Goal: Task Accomplishment & Management: Use online tool/utility

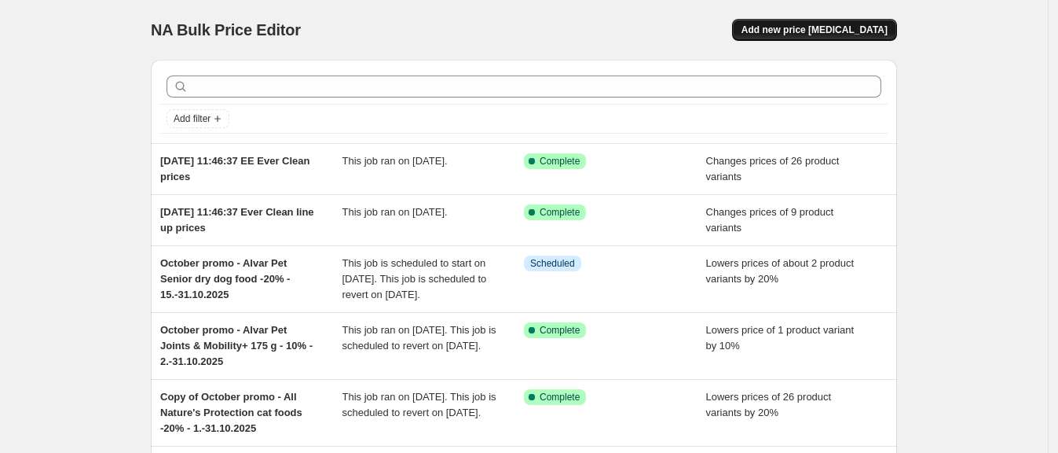
click at [858, 25] on span "Add new price [MEDICAL_DATA]" at bounding box center [815, 30] width 146 height 13
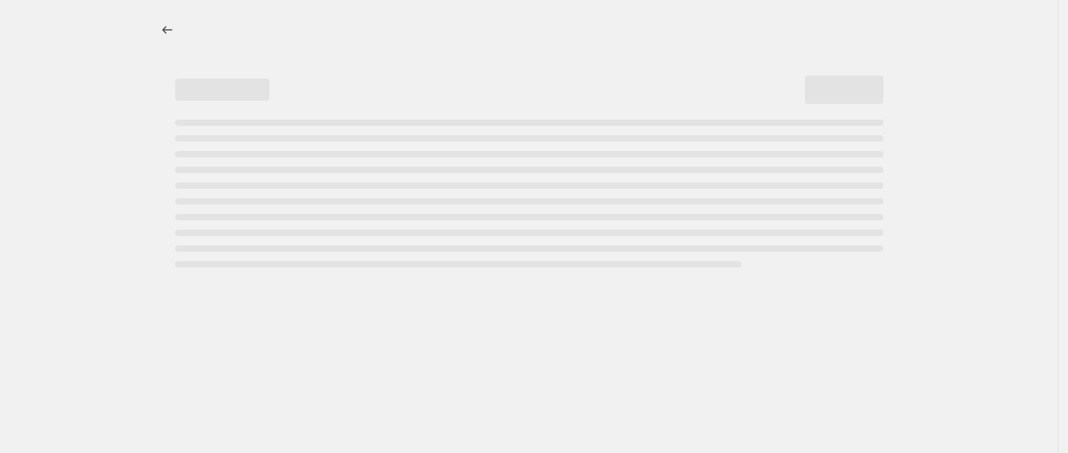
select select "percentage"
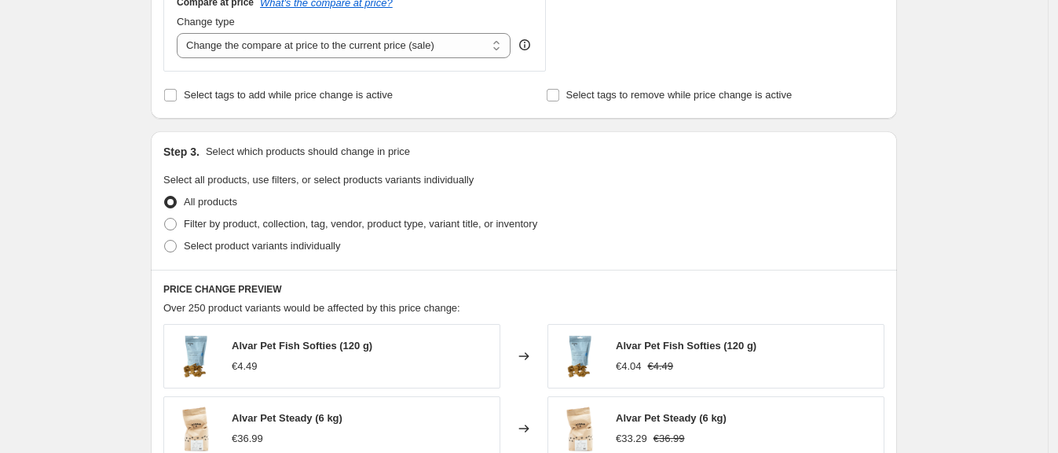
scroll to position [603, 0]
click at [175, 230] on label "Filter by product, collection, tag, vendor, product type, variant title, or inv…" at bounding box center [350, 223] width 374 height 22
click at [165, 218] on input "Filter by product, collection, tag, vendor, product type, variant title, or inv…" at bounding box center [164, 217] width 1 height 1
radio input "true"
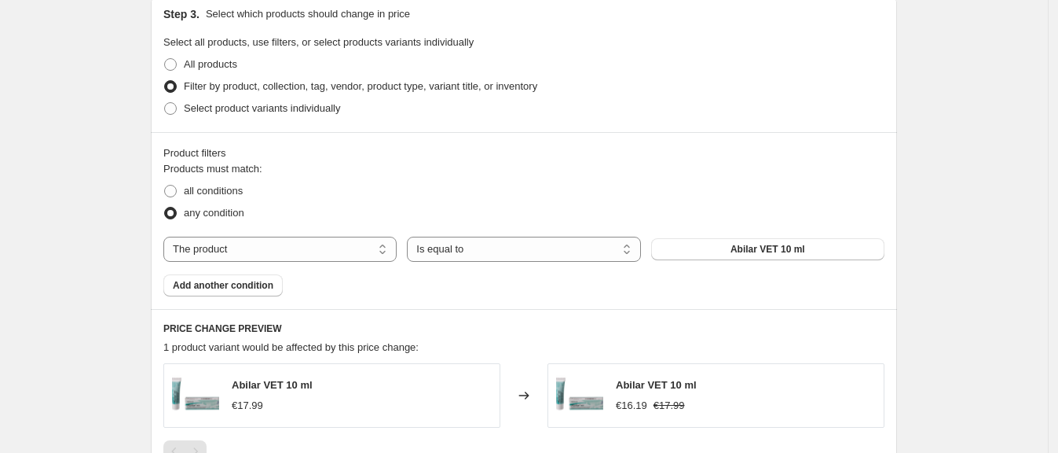
scroll to position [755, 0]
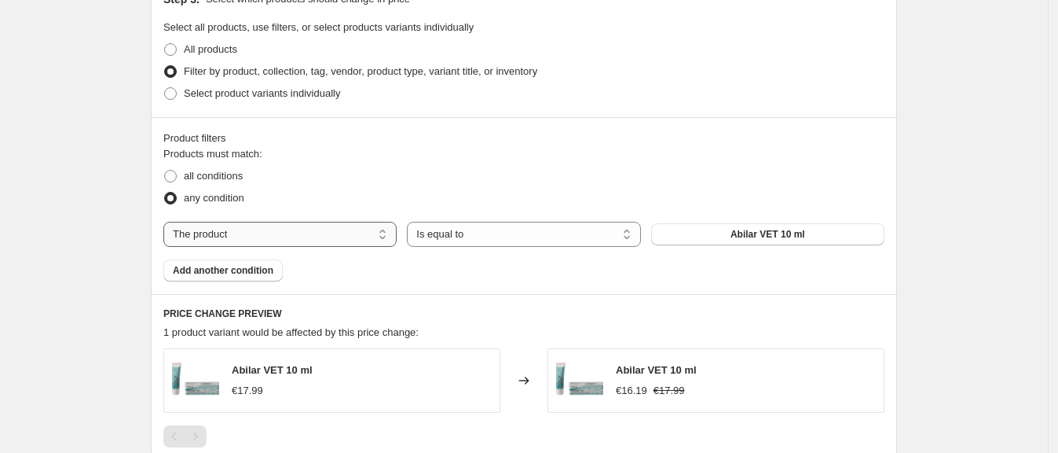
click at [376, 241] on select "The product The product's collection The product's tag The product's vendor The…" at bounding box center [279, 234] width 233 height 25
select select "collection"
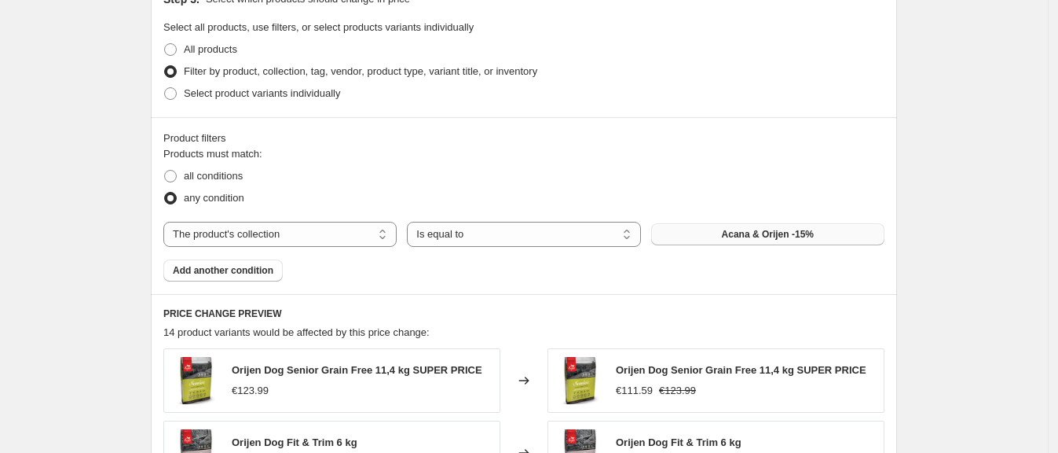
click at [693, 231] on button "Acana & Orijen -15%" at bounding box center [767, 234] width 233 height 22
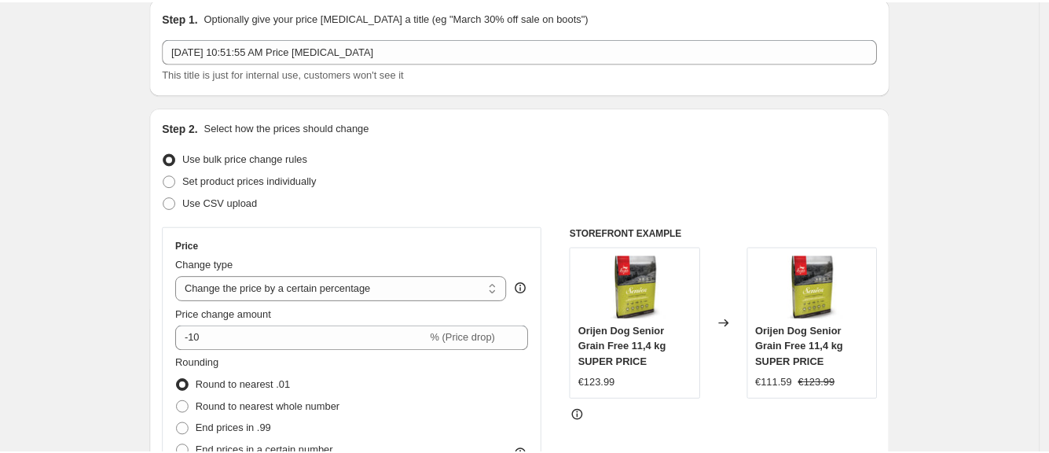
scroll to position [0, 0]
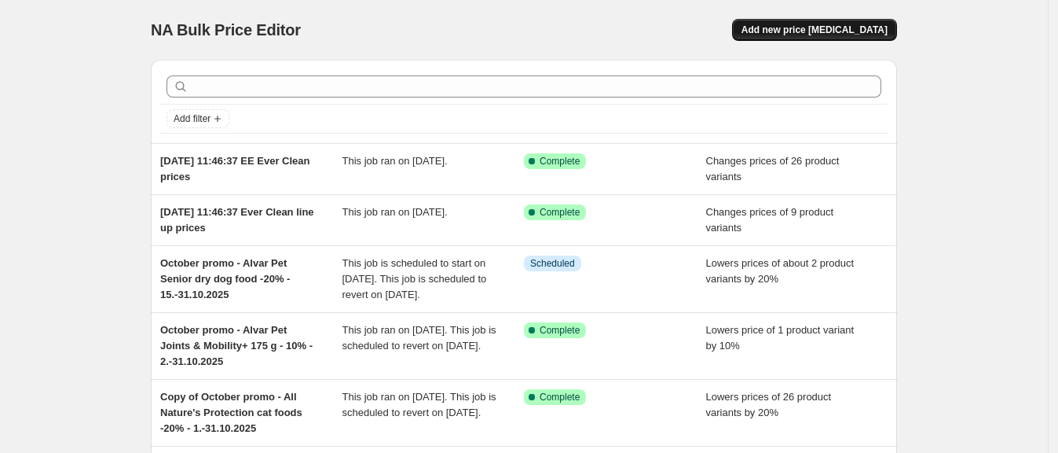
click at [824, 25] on span "Add new price [MEDICAL_DATA]" at bounding box center [815, 30] width 146 height 13
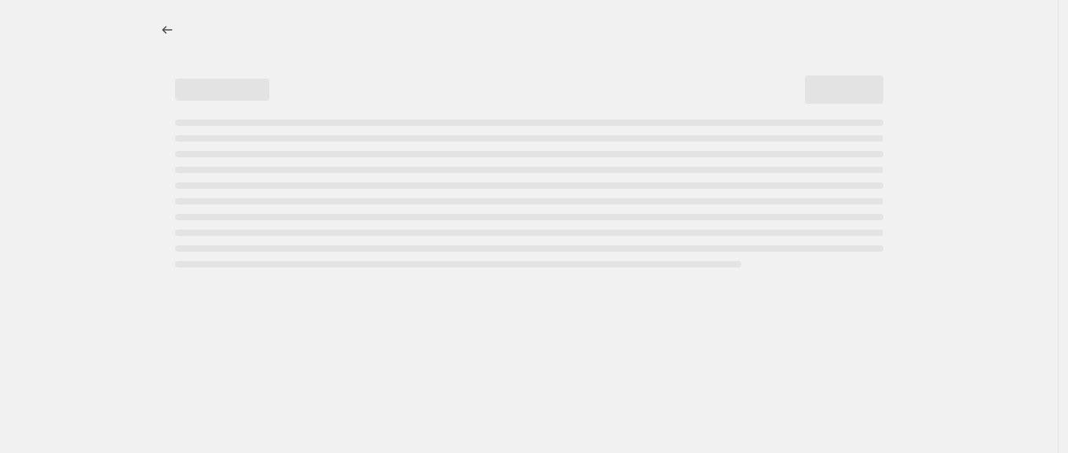
select select "percentage"
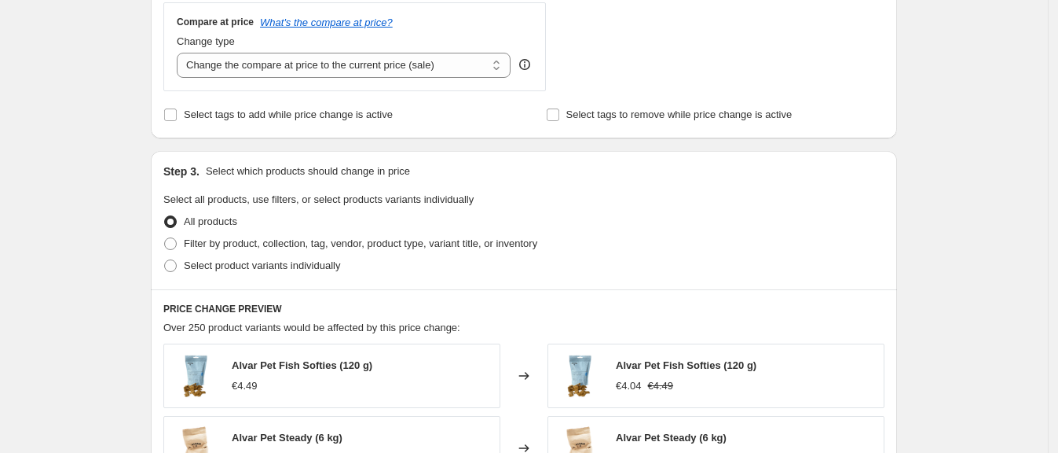
scroll to position [589, 0]
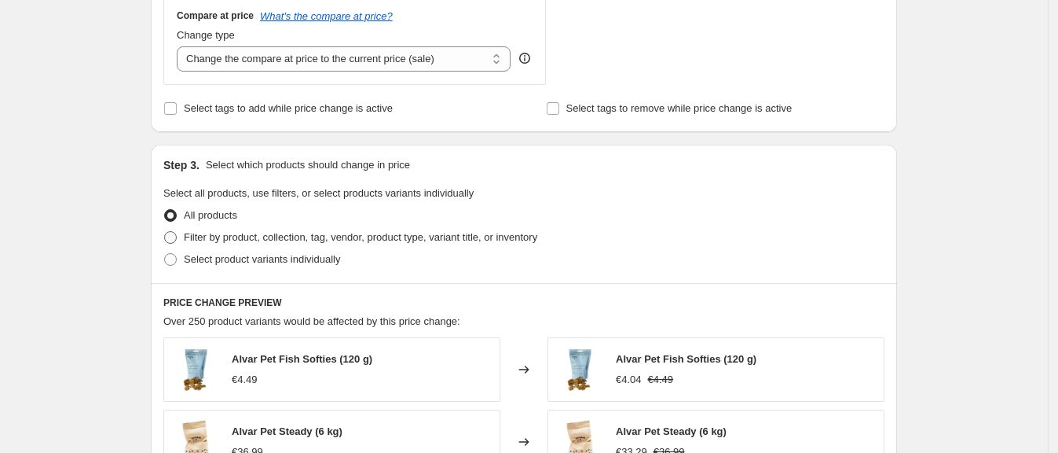
click at [266, 236] on span "Filter by product, collection, tag, vendor, product type, variant title, or inv…" at bounding box center [361, 237] width 354 height 12
click at [165, 232] on input "Filter by product, collection, tag, vendor, product type, variant title, or inv…" at bounding box center [164, 231] width 1 height 1
radio input "true"
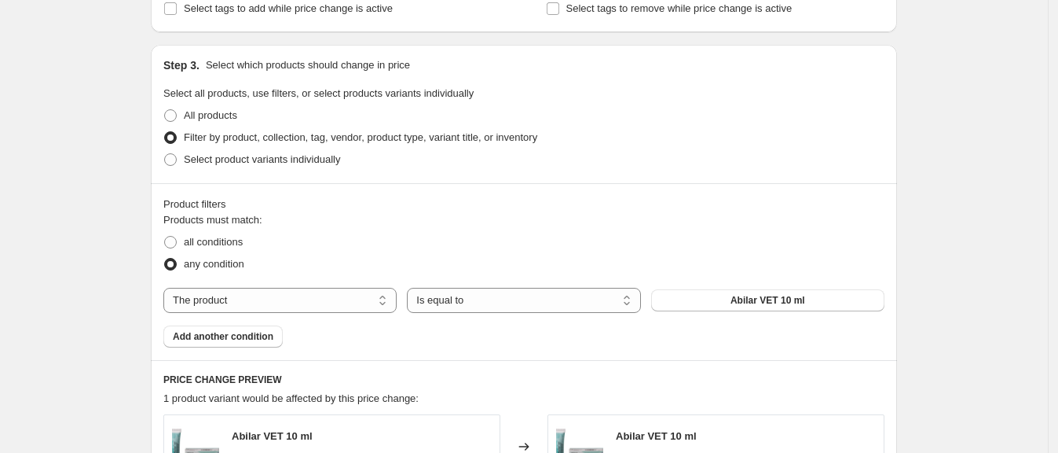
scroll to position [696, 0]
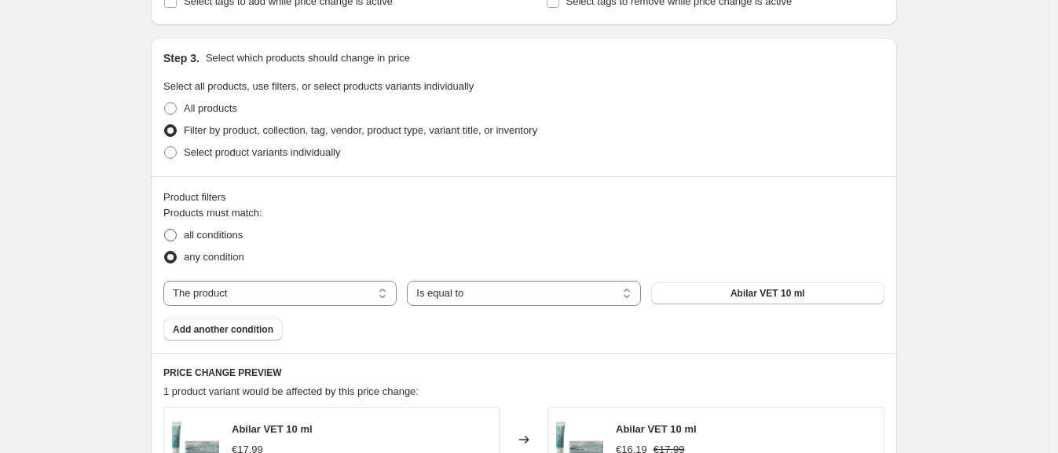
click at [179, 225] on label "all conditions" at bounding box center [202, 235] width 79 height 22
click at [165, 229] on input "all conditions" at bounding box center [164, 229] width 1 height 1
radio input "true"
click at [299, 299] on select "The product The product's collection The product's tag The product's vendor The…" at bounding box center [279, 292] width 233 height 25
select select "collection"
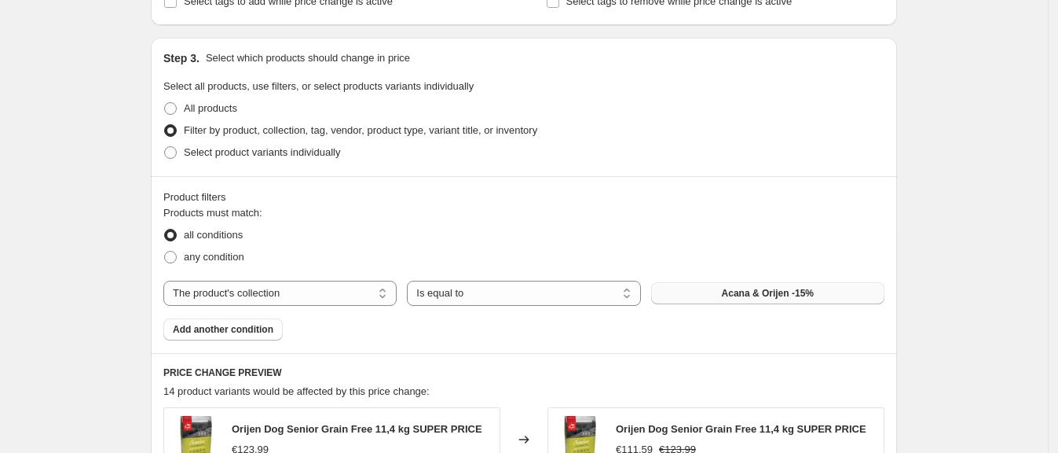
click at [734, 300] on button "Acana & Orijen -15%" at bounding box center [767, 293] width 233 height 22
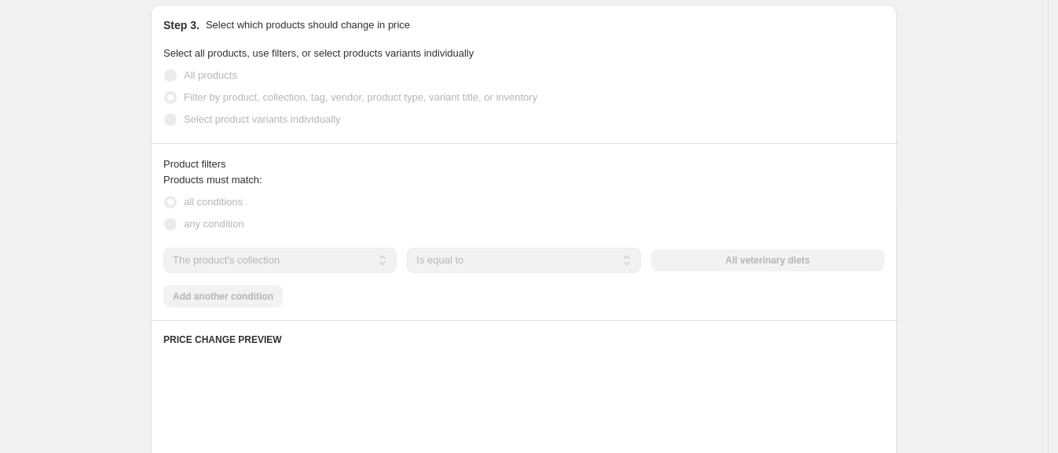
scroll to position [736, 0]
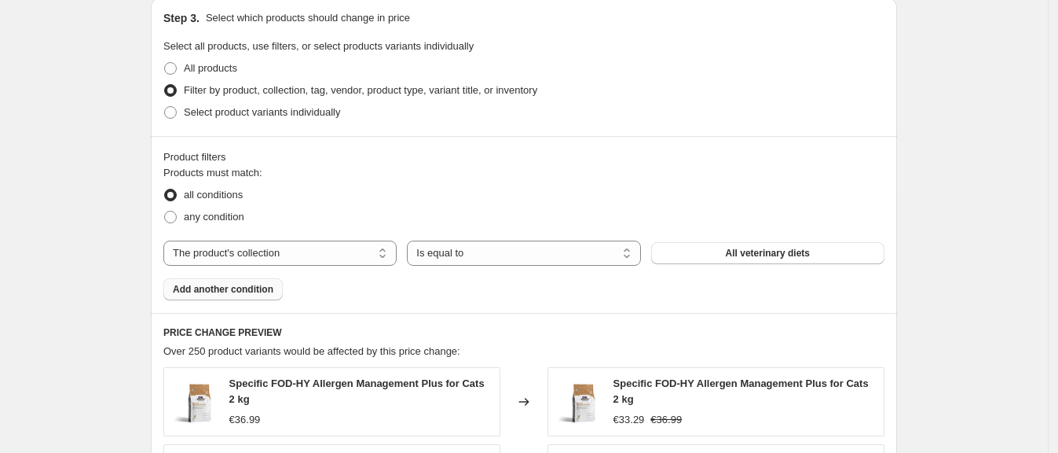
click at [263, 281] on button "Add another condition" at bounding box center [222, 289] width 119 height 22
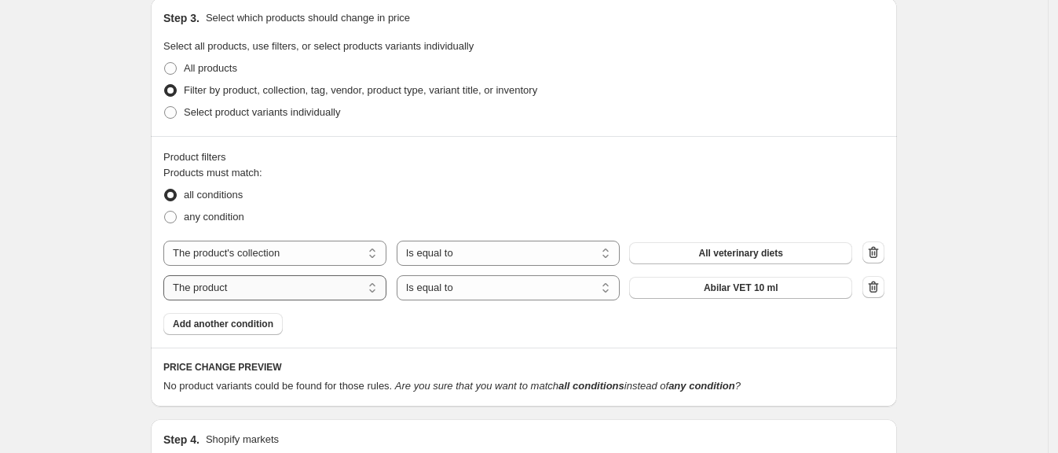
click at [345, 285] on select "The product The product's collection The product's tag The product's vendor The…" at bounding box center [274, 287] width 223 height 25
select select "collection"
click at [467, 292] on select "Is equal to Is not equal to" at bounding box center [508, 287] width 223 height 25
select select "not_equal"
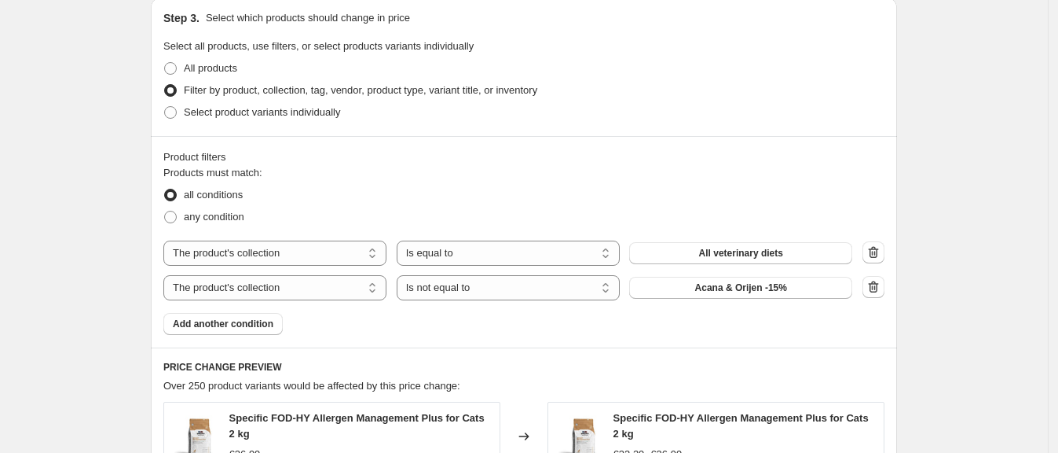
click at [702, 296] on button "Acana & Orijen -15%" at bounding box center [740, 288] width 223 height 22
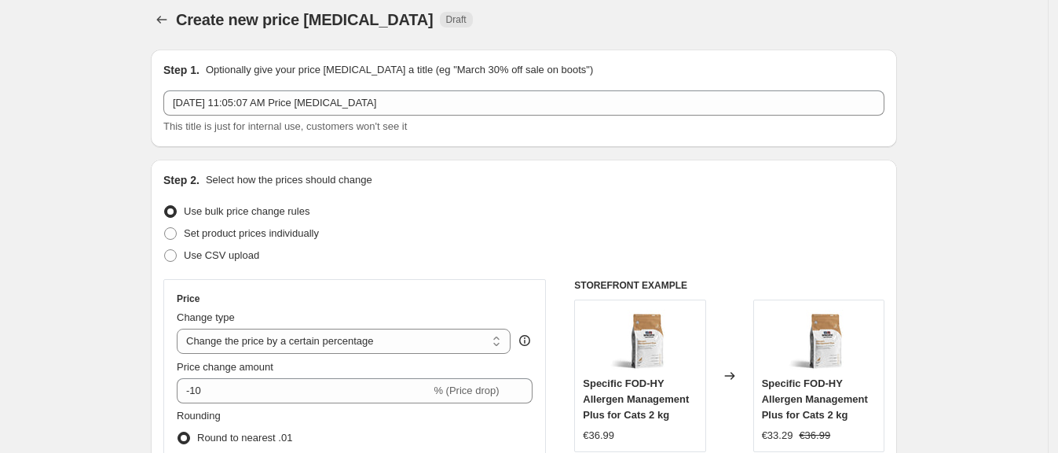
scroll to position [9, 0]
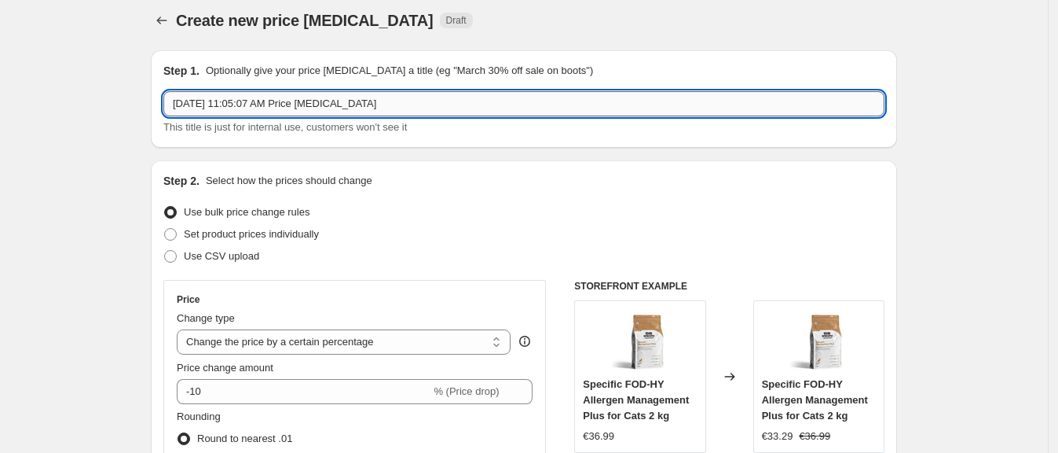
click at [503, 112] on input "[DATE] 11:05:07 AM Price [MEDICAL_DATA]" at bounding box center [523, 103] width 721 height 25
type input "1"
type input "-"
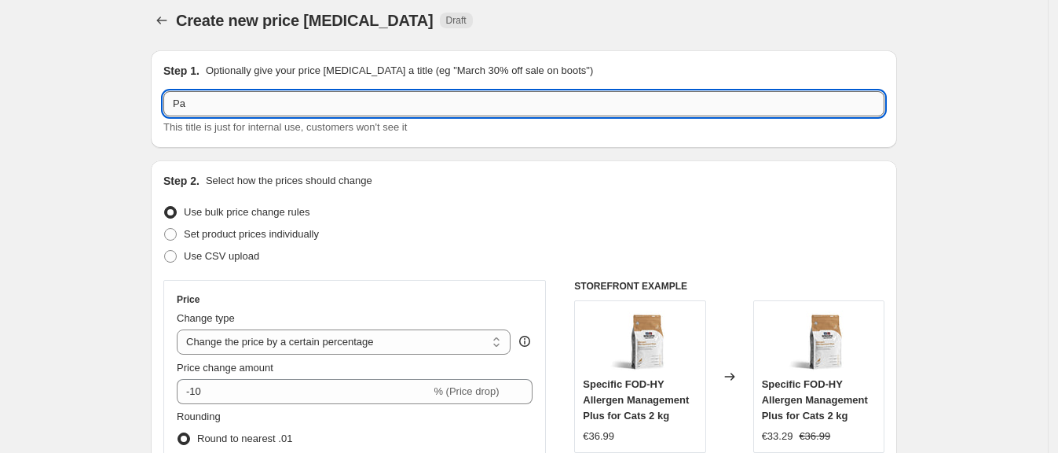
type input "P"
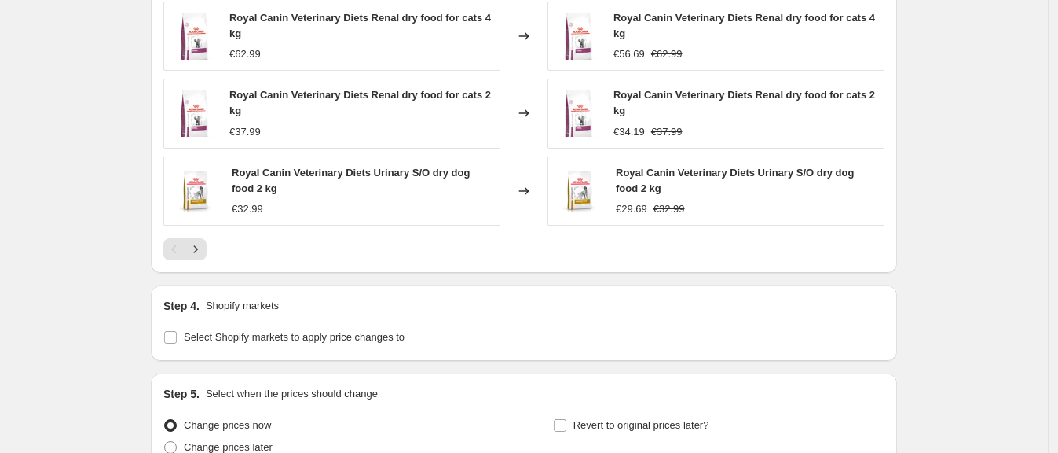
scroll to position [1441, 0]
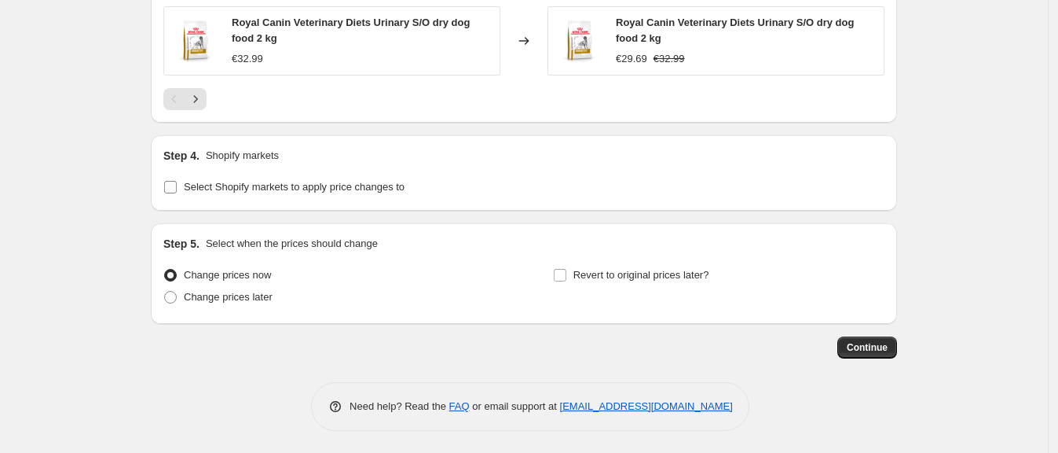
type input "Oct Payday promo vet diets - 10%"
click at [168, 192] on span at bounding box center [170, 187] width 14 height 14
click at [168, 192] on input "Select Shopify markets to apply price changes to" at bounding box center [170, 187] width 13 height 13
checkbox input "true"
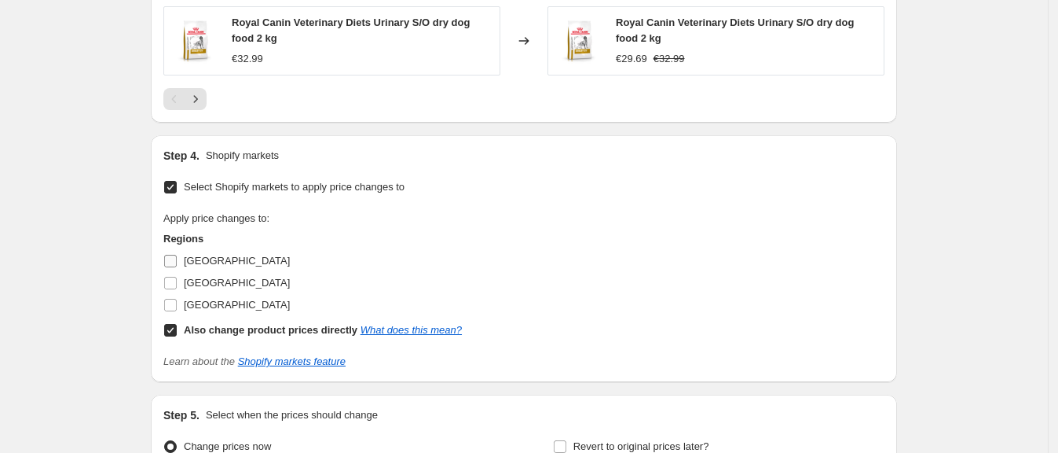
click at [171, 258] on input "[GEOGRAPHIC_DATA]" at bounding box center [170, 261] width 13 height 13
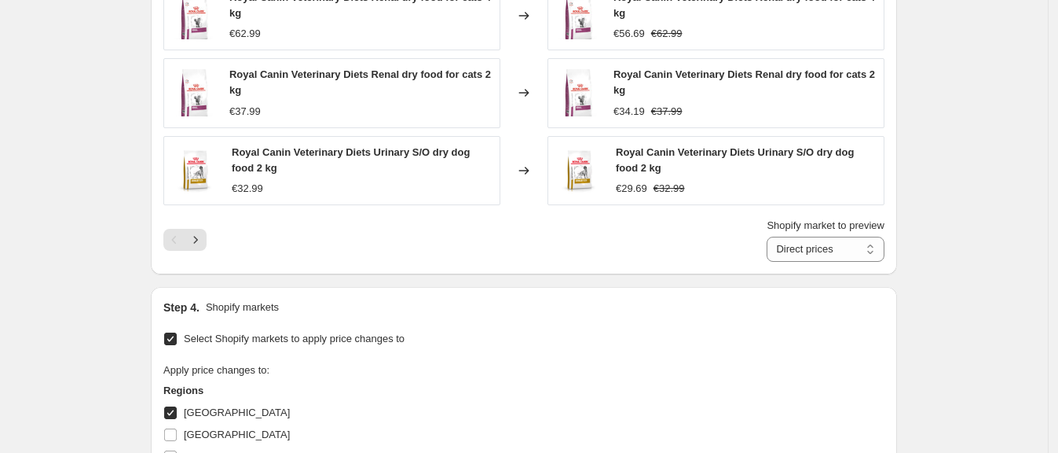
scroll to position [1310, 0]
click at [810, 238] on select "Direct prices [GEOGRAPHIC_DATA]" at bounding box center [826, 250] width 118 height 25
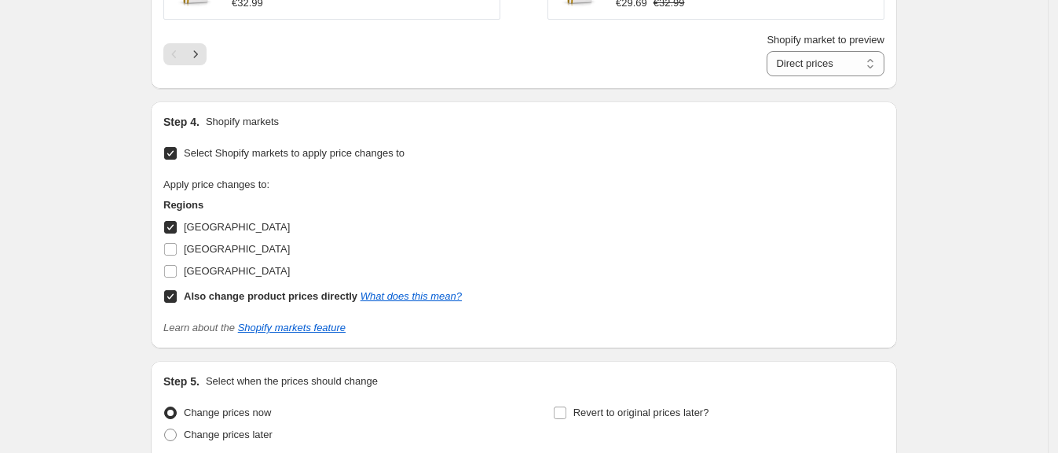
scroll to position [1497, 0]
click at [177, 225] on input "[GEOGRAPHIC_DATA]" at bounding box center [170, 226] width 13 height 13
checkbox input "false"
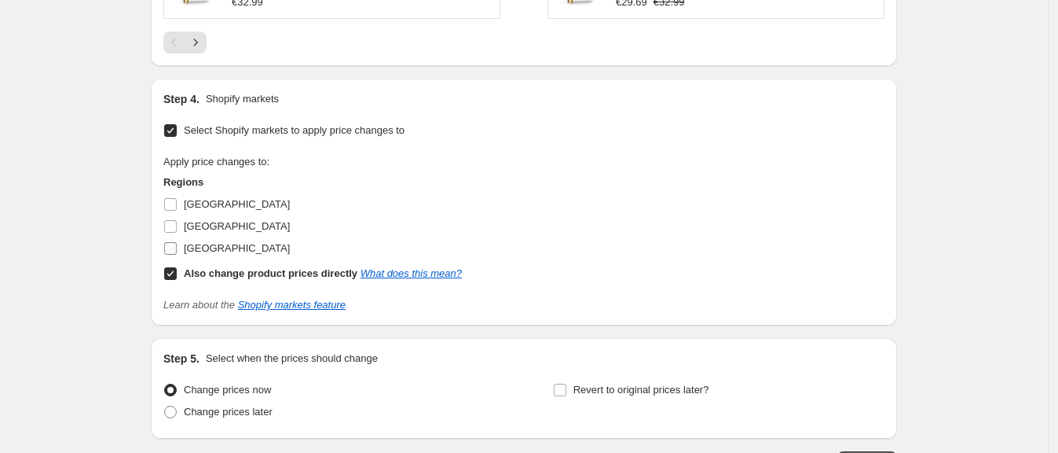
click at [173, 247] on input "[GEOGRAPHIC_DATA]" at bounding box center [170, 248] width 13 height 13
checkbox input "true"
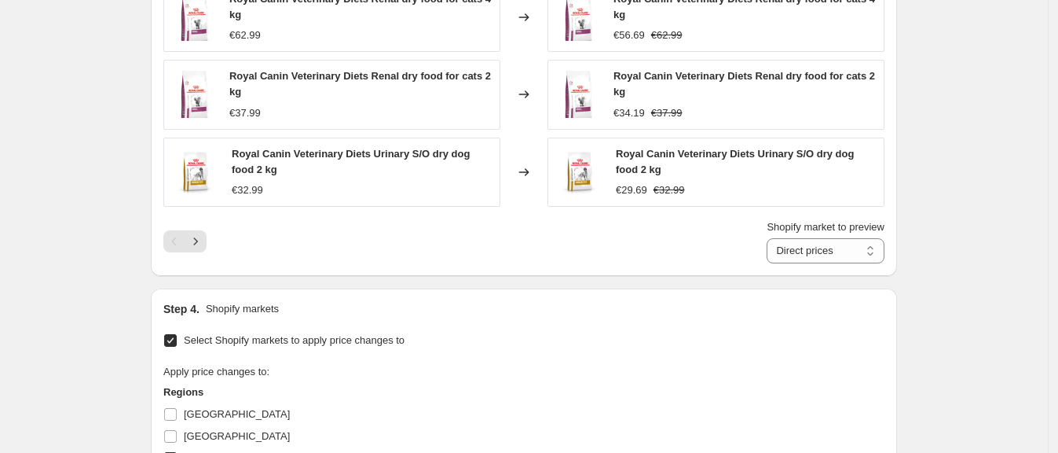
scroll to position [1309, 0]
click at [796, 255] on select "Direct prices [GEOGRAPHIC_DATA]" at bounding box center [826, 251] width 118 height 25
select select "88164925744"
click at [772, 239] on select "Direct prices [GEOGRAPHIC_DATA]" at bounding box center [826, 251] width 118 height 25
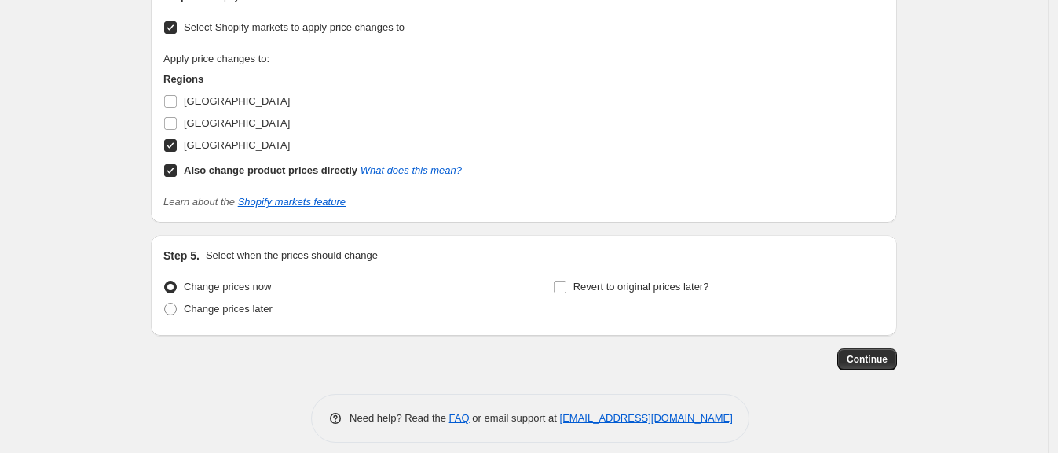
scroll to position [1634, 0]
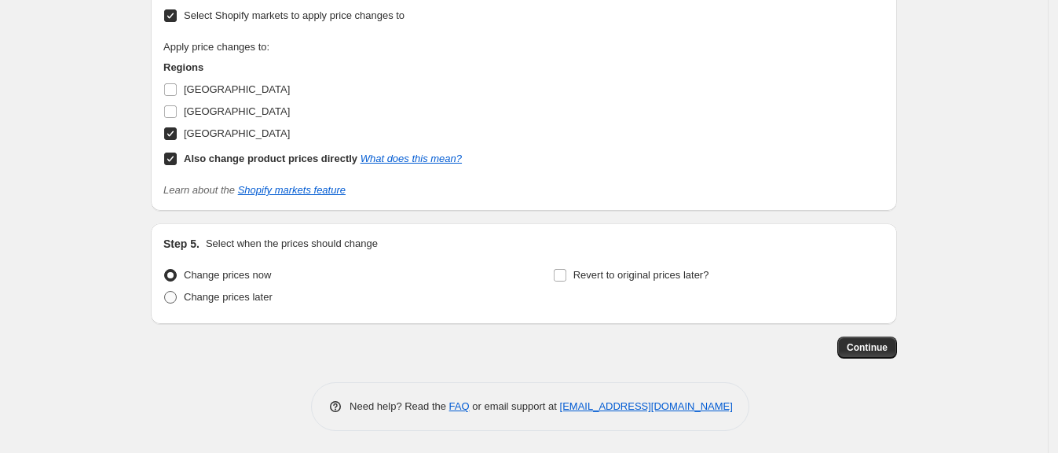
click at [186, 305] on label "Change prices later" at bounding box center [217, 297] width 109 height 22
click at [165, 291] on input "Change prices later" at bounding box center [164, 291] width 1 height 1
radio input "true"
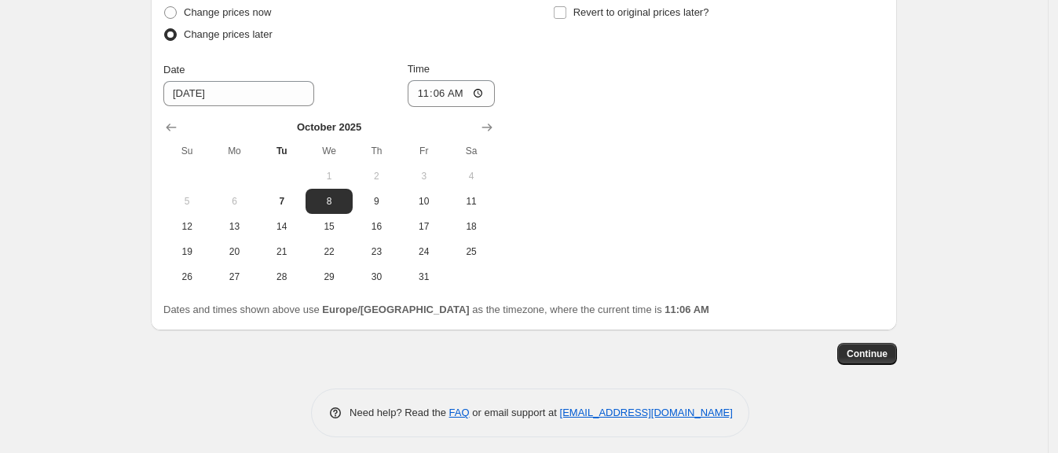
scroll to position [1897, 0]
click at [385, 251] on span "23" at bounding box center [376, 250] width 35 height 13
type input "[DATE]"
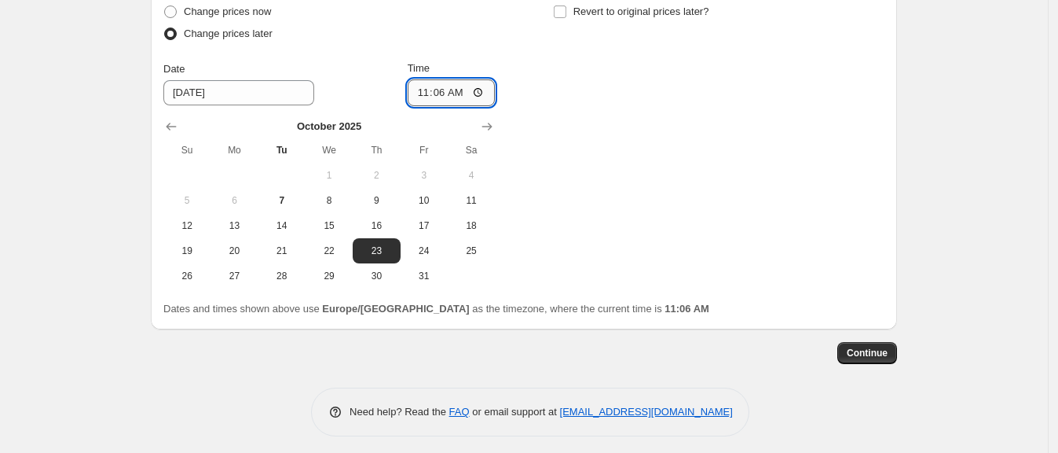
click at [452, 89] on input "11:06" at bounding box center [452, 92] width 88 height 27
type input "22:06"
click at [575, 4] on label "Revert to original prices later?" at bounding box center [631, 12] width 156 height 22
click at [566, 5] on input "Revert to original prices later?" at bounding box center [560, 11] width 13 height 13
checkbox input "true"
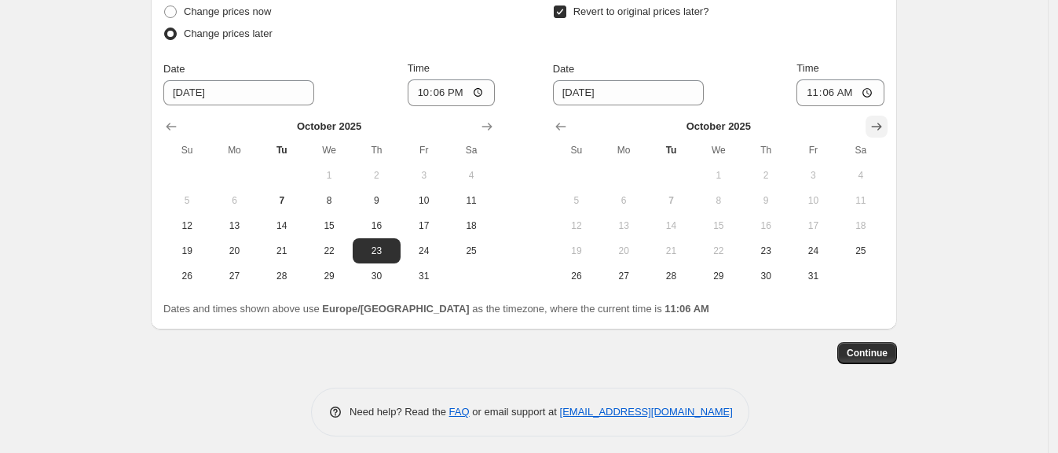
click at [877, 133] on icon "Show next month, November 2025" at bounding box center [877, 127] width 16 height 16
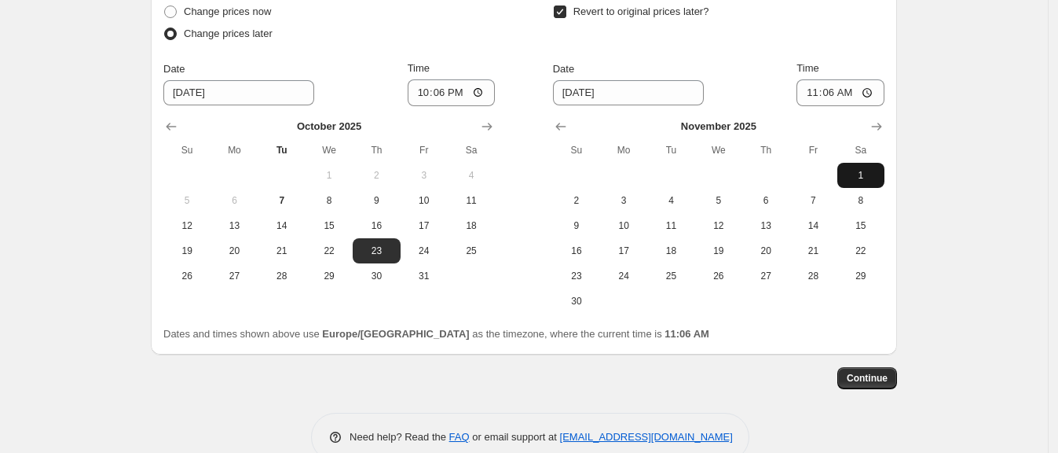
click at [867, 165] on button "1" at bounding box center [860, 175] width 47 height 25
type input "[DATE]"
click at [832, 88] on input "11:06" at bounding box center [841, 92] width 88 height 27
click at [834, 87] on input "01:06" at bounding box center [841, 92] width 88 height 27
type input "06:06"
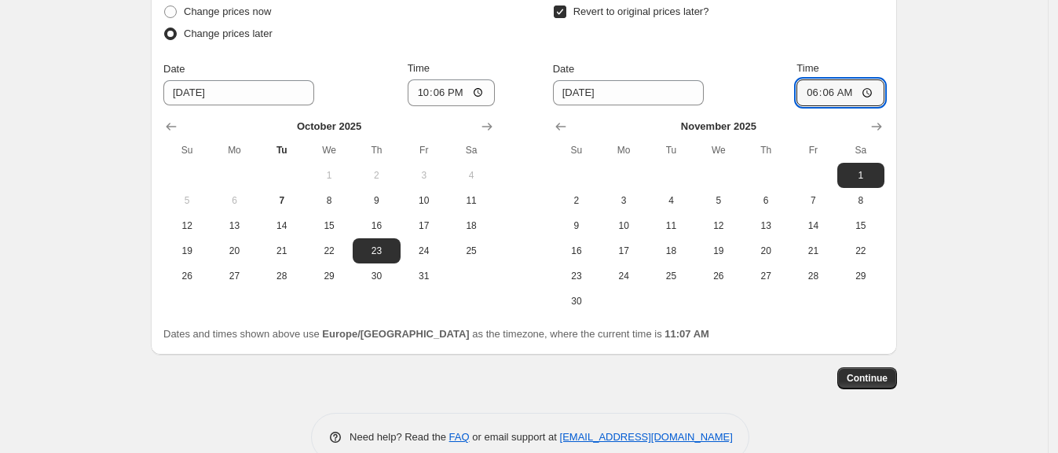
click at [882, 381] on span "Continue" at bounding box center [867, 378] width 41 height 13
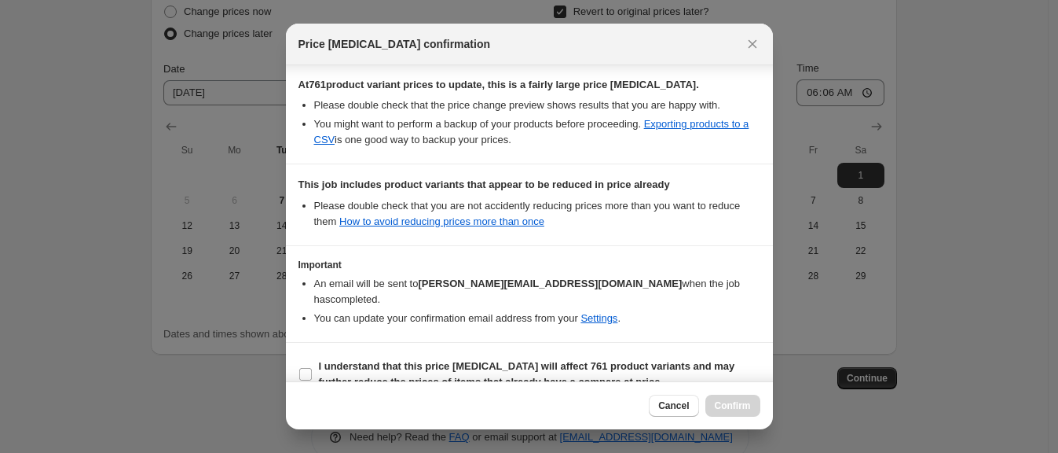
scroll to position [348, 0]
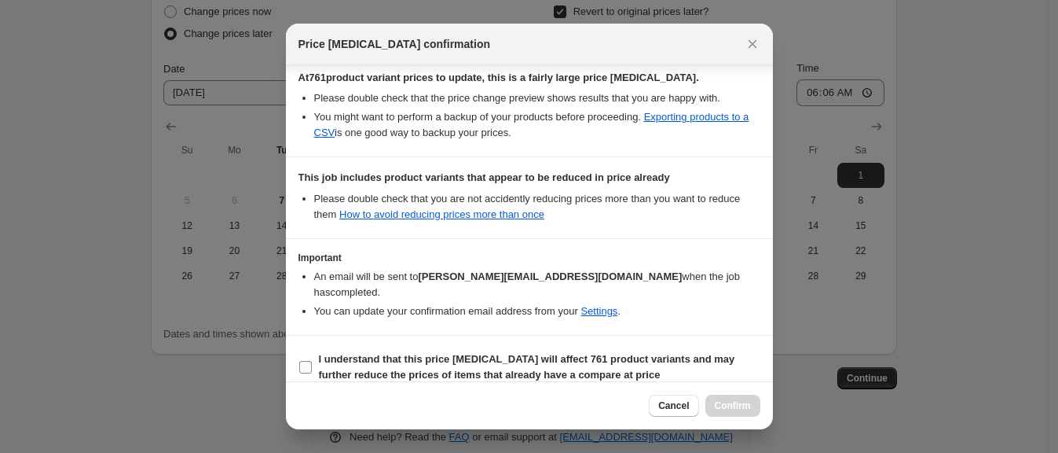
click at [312, 360] on span ":r24:" at bounding box center [306, 367] width 14 height 14
click at [312, 361] on input "I understand that this price [MEDICAL_DATA] will affect 761 product variants an…" at bounding box center [305, 367] width 13 height 13
checkbox input "true"
click at [735, 412] on button "Confirm" at bounding box center [733, 405] width 55 height 22
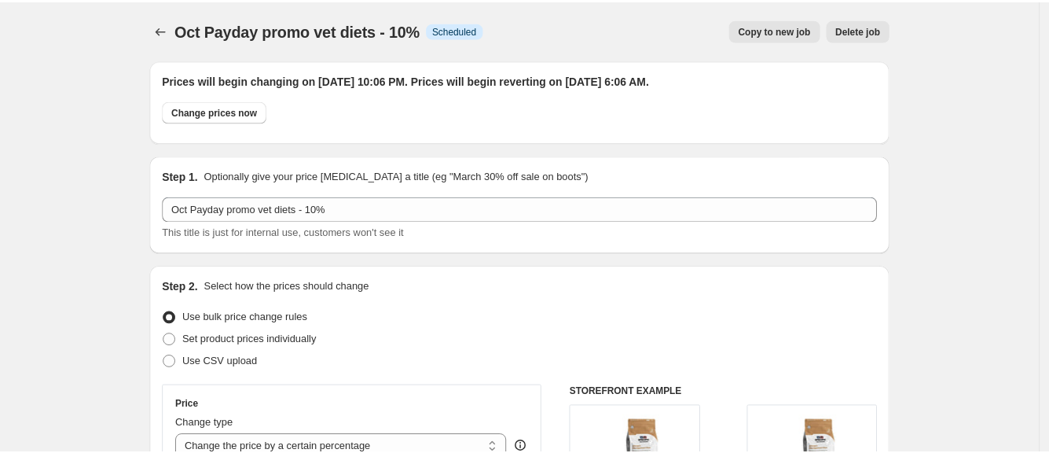
scroll to position [1897, 0]
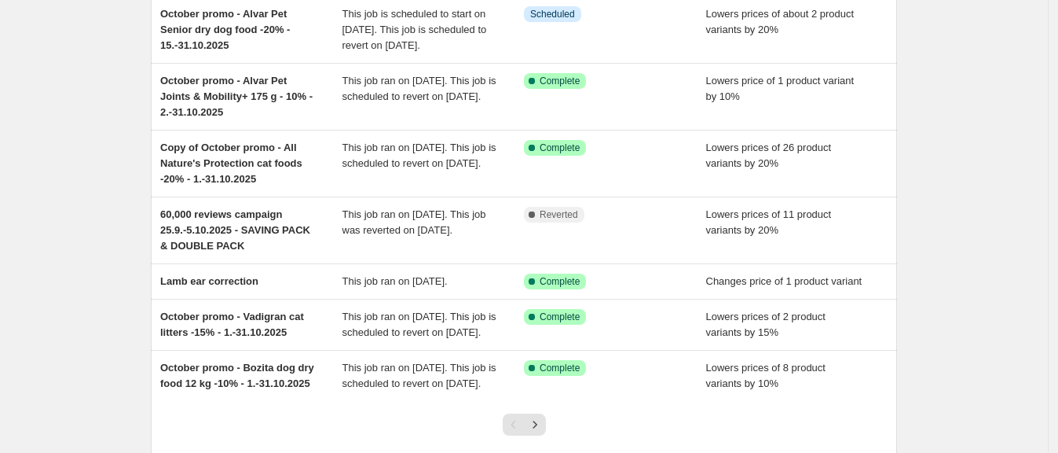
scroll to position [349, 0]
